Goal: Information Seeking & Learning: Learn about a topic

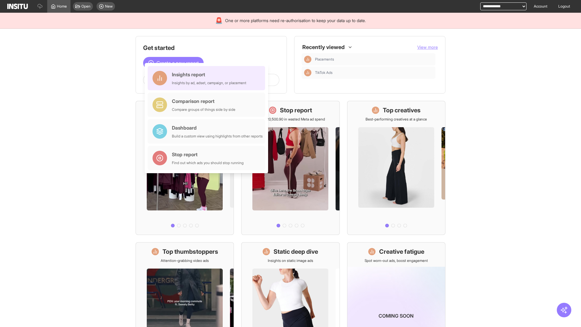
click at [208, 78] on div "Insights report Insights by ad, adset, campaign, or placement" at bounding box center [209, 78] width 74 height 15
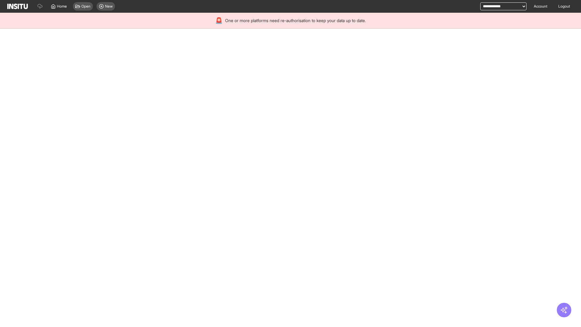
select select "**"
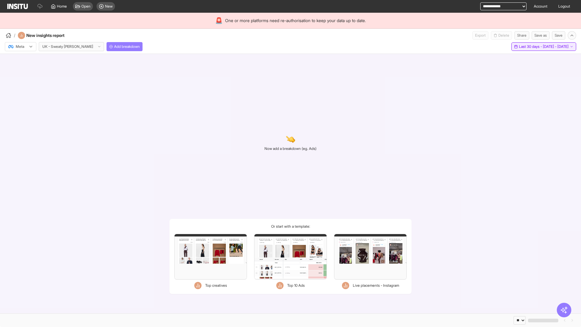
click at [529, 47] on span "Last 30 days - [DATE] - [DATE]" at bounding box center [544, 46] width 50 height 5
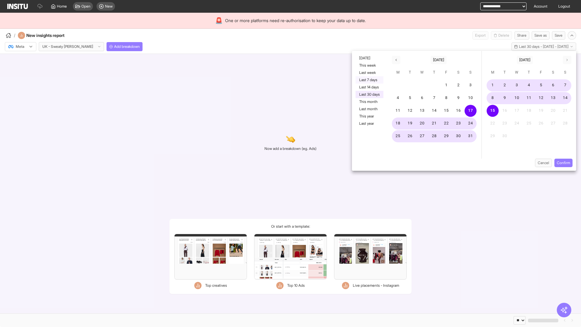
click at [369, 80] on button "Last 7 days" at bounding box center [369, 79] width 28 height 7
